Goal: Transaction & Acquisition: Purchase product/service

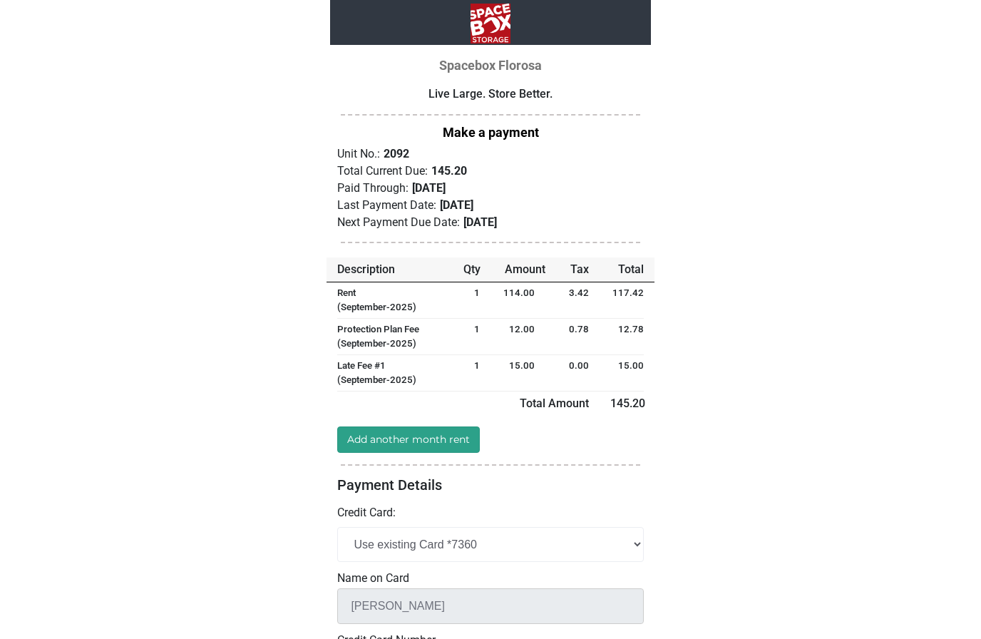
click at [395, 426] on link "Add another month rent" at bounding box center [408, 439] width 143 height 26
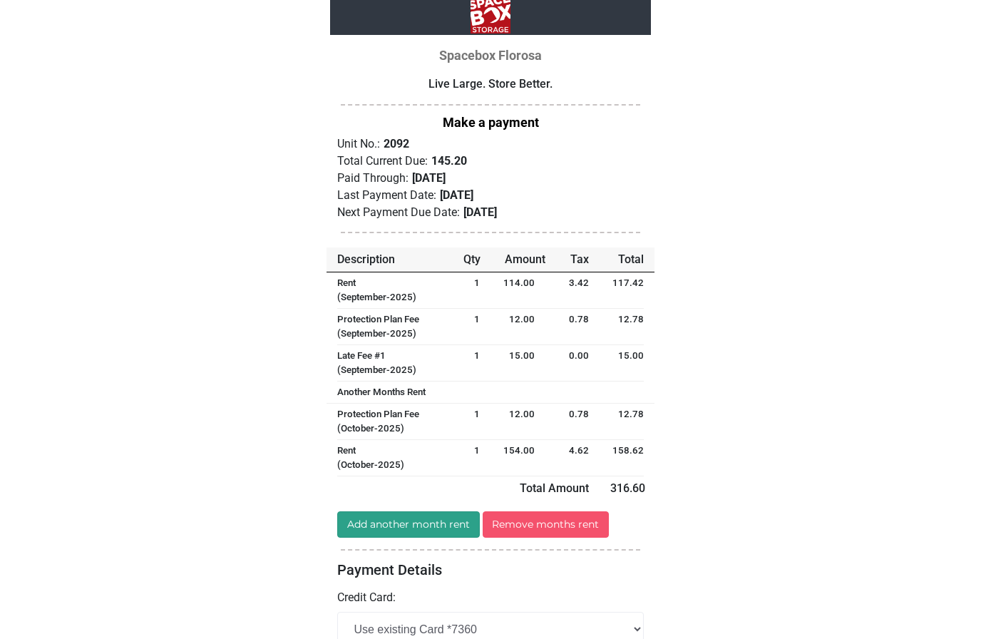
scroll to position [14, 0]
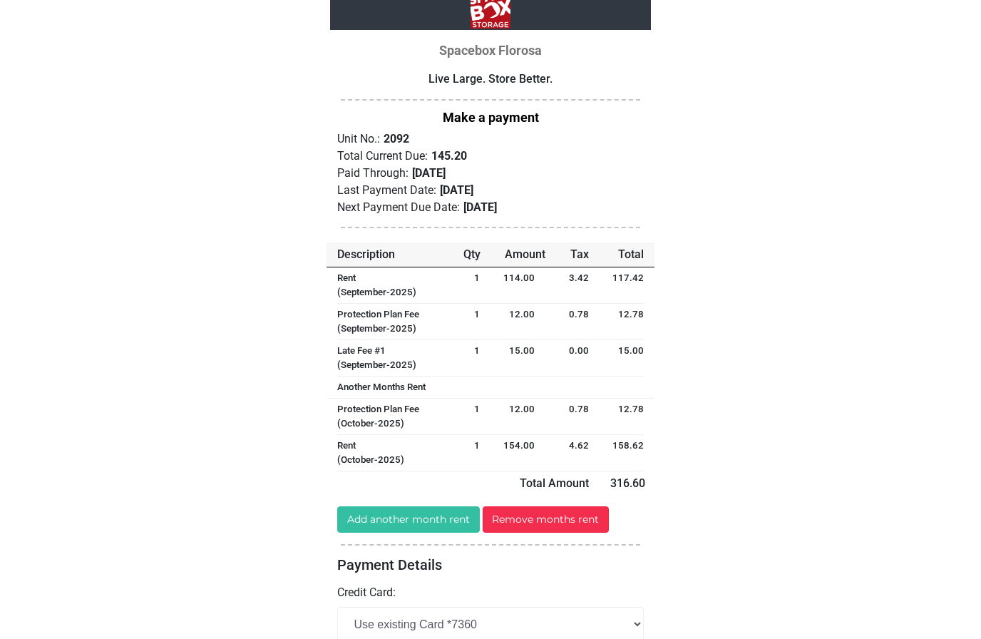
click at [550, 515] on link "Remove months rent" at bounding box center [546, 520] width 127 height 26
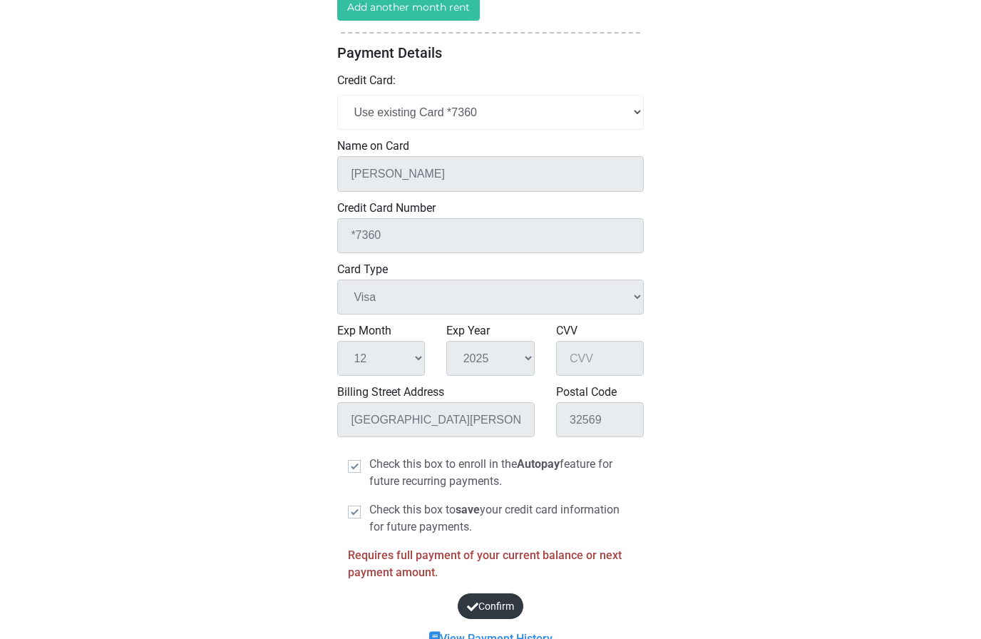
scroll to position [431, 0]
click at [431, 114] on select "Add New Credit Card Use existing Card *7360" at bounding box center [490, 113] width 307 height 35
click at [626, 100] on select "Add New Credit Card Use existing Card *7360" at bounding box center [490, 113] width 307 height 35
select select "add_new"
select select
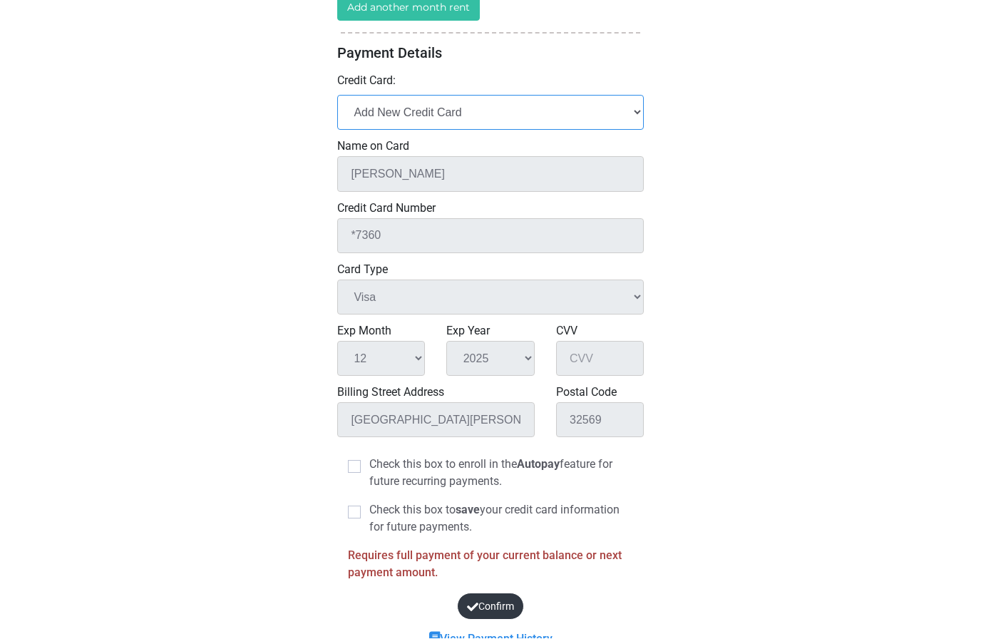
select select
checkbox input "false"
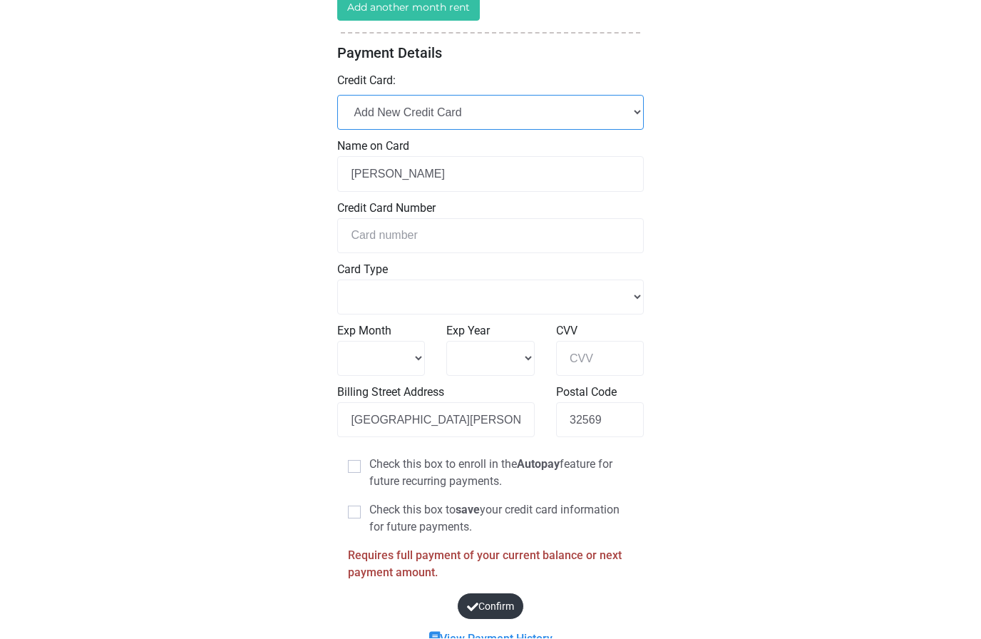
click at [437, 117] on select "Add New Credit Card Use existing Card *7360" at bounding box center [490, 113] width 307 height 35
click at [379, 111] on select "Add New Credit Card Use existing Card *7360" at bounding box center [490, 113] width 307 height 35
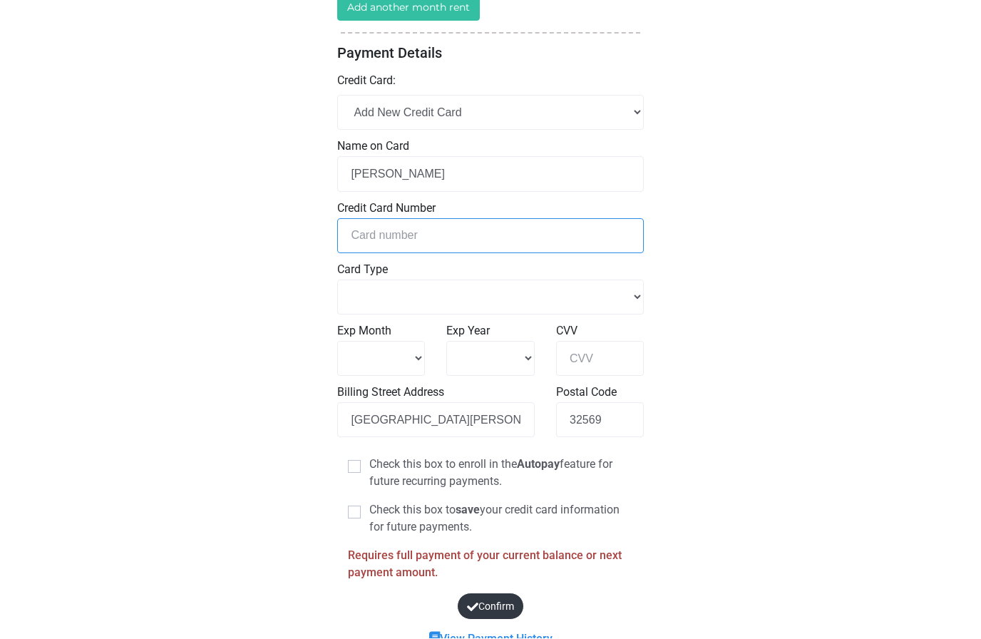
click at [383, 227] on input "tel" at bounding box center [490, 236] width 307 height 35
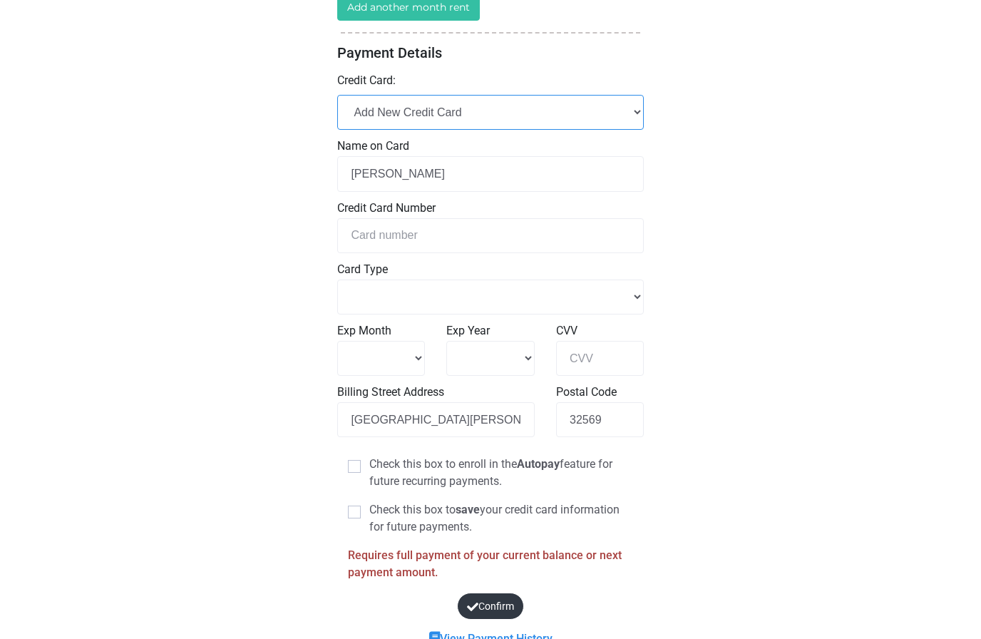
click at [519, 99] on select "Add New Credit Card Use existing Card *7360" at bounding box center [490, 113] width 307 height 35
select select "Visa"
type input "*7360"
select select "Visa"
select select "12"
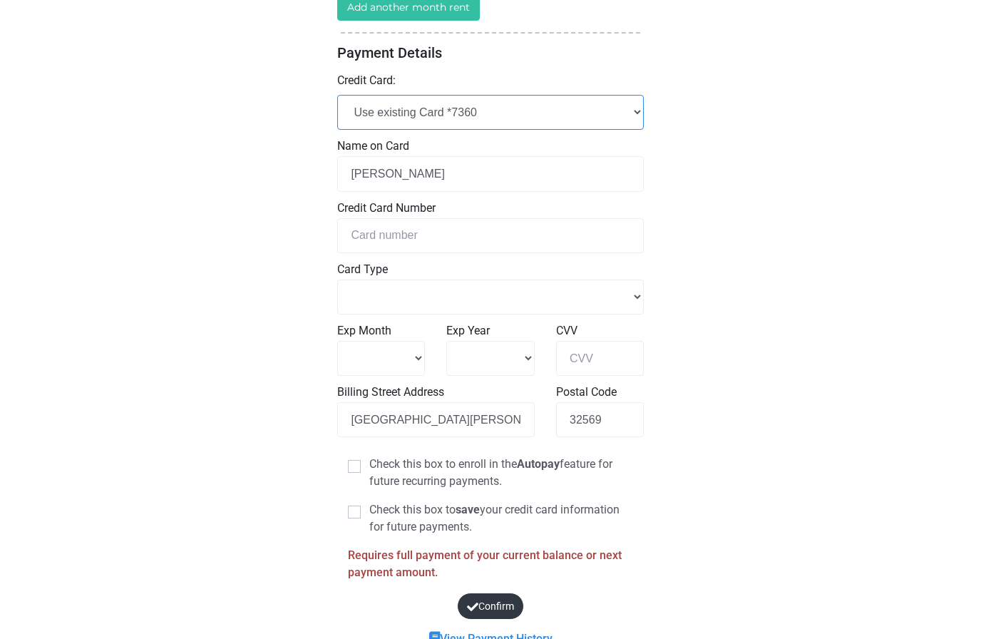
select select "2025"
checkbox input "true"
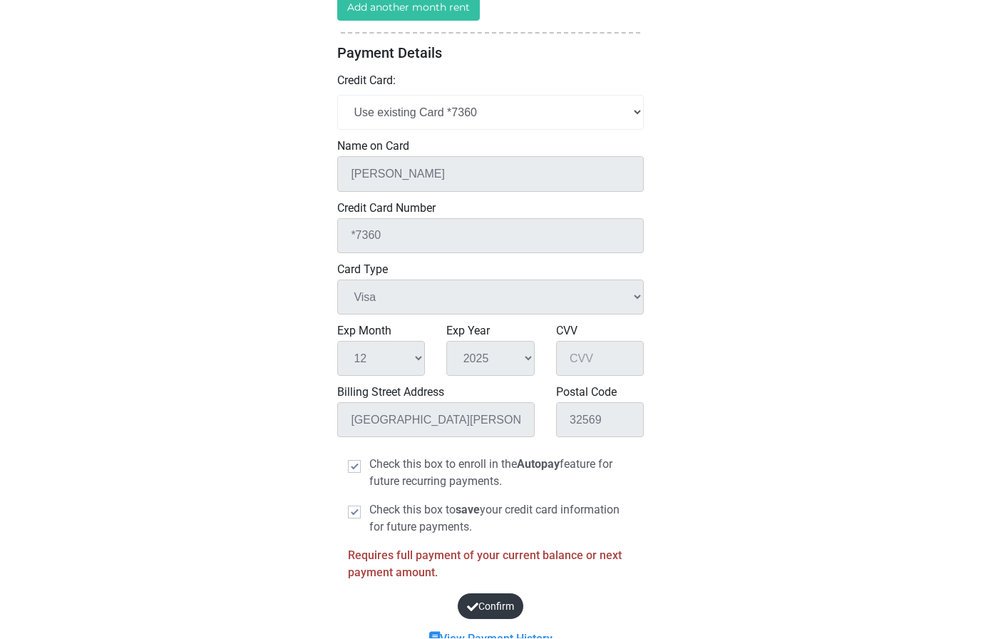
click at [489, 593] on button "Confirm" at bounding box center [490, 606] width 68 height 27
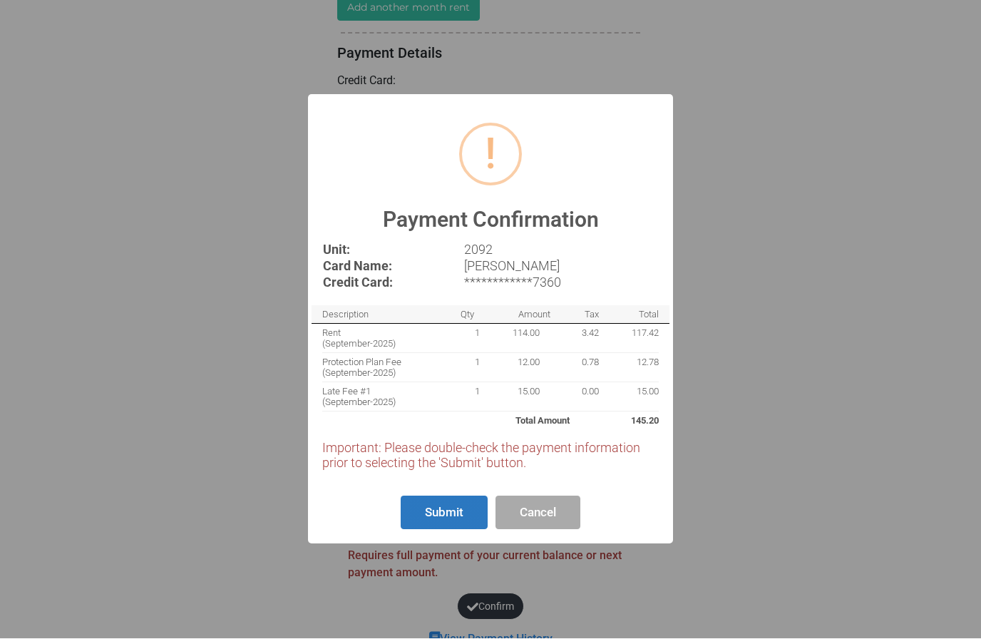
click at [448, 530] on button "Submit" at bounding box center [444, 513] width 87 height 34
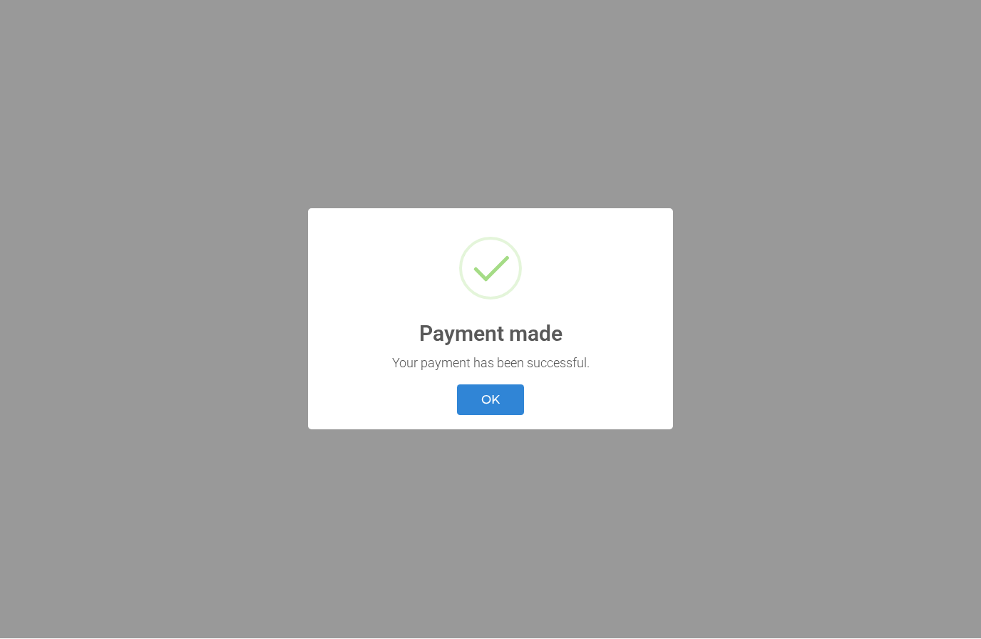
scroll to position [1, 0]
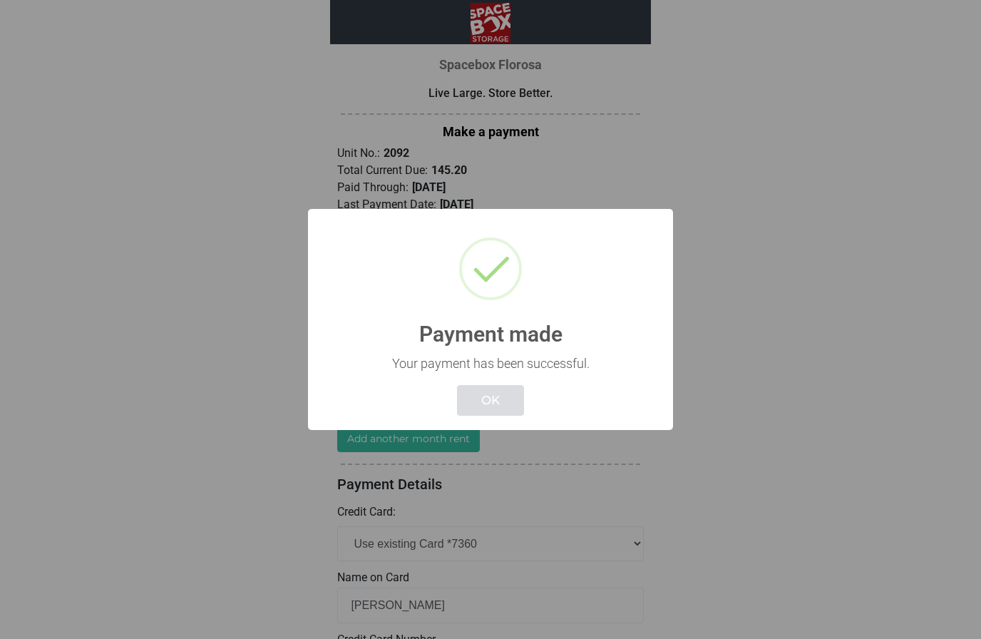
click at [466, 397] on button "OK" at bounding box center [490, 400] width 67 height 31
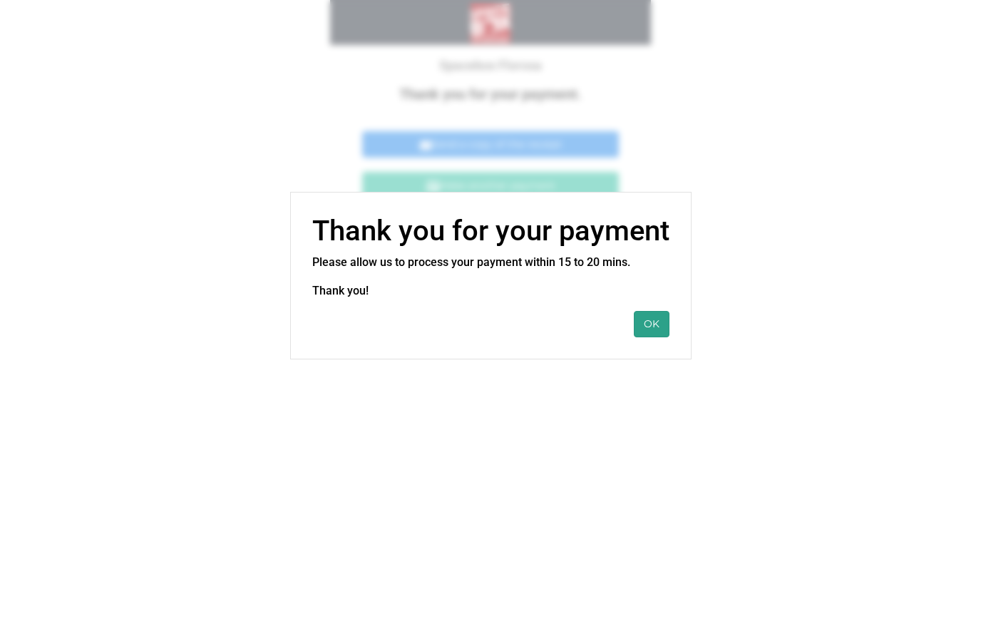
click at [638, 332] on button "OK" at bounding box center [652, 324] width 36 height 26
